Goal: Task Accomplishment & Management: Manage account settings

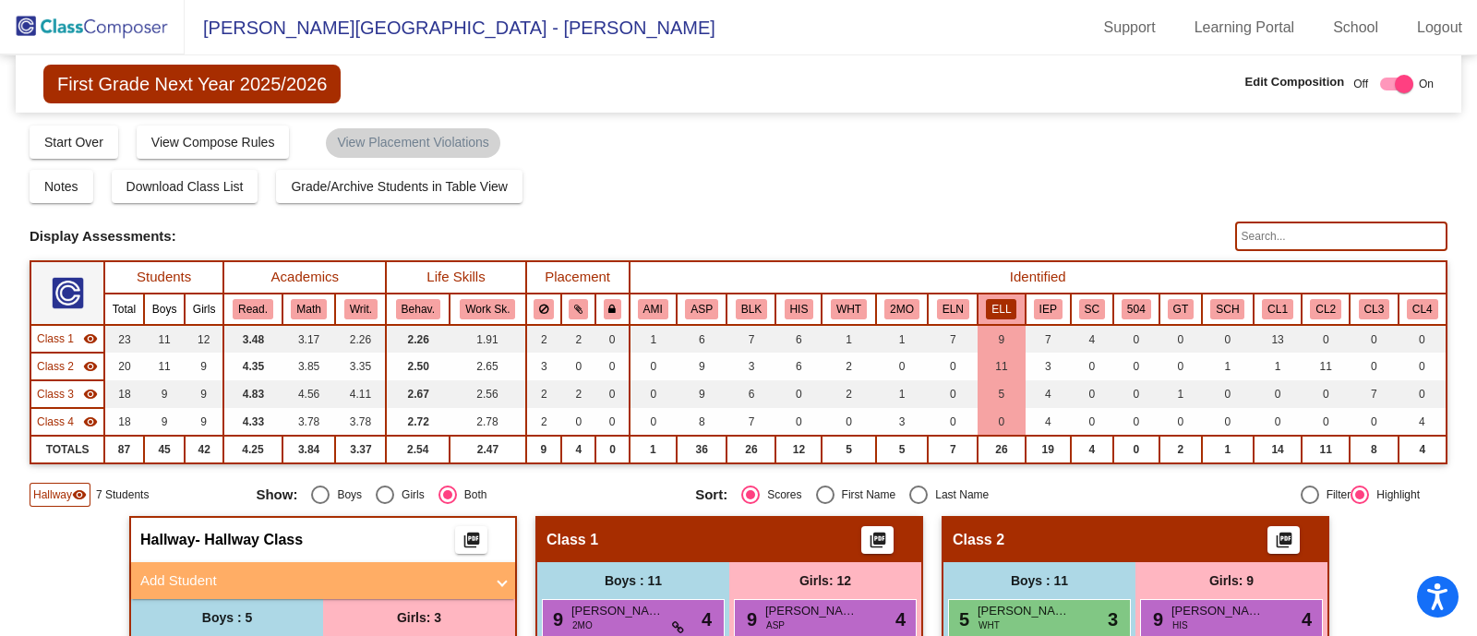
scroll to position [104, 0]
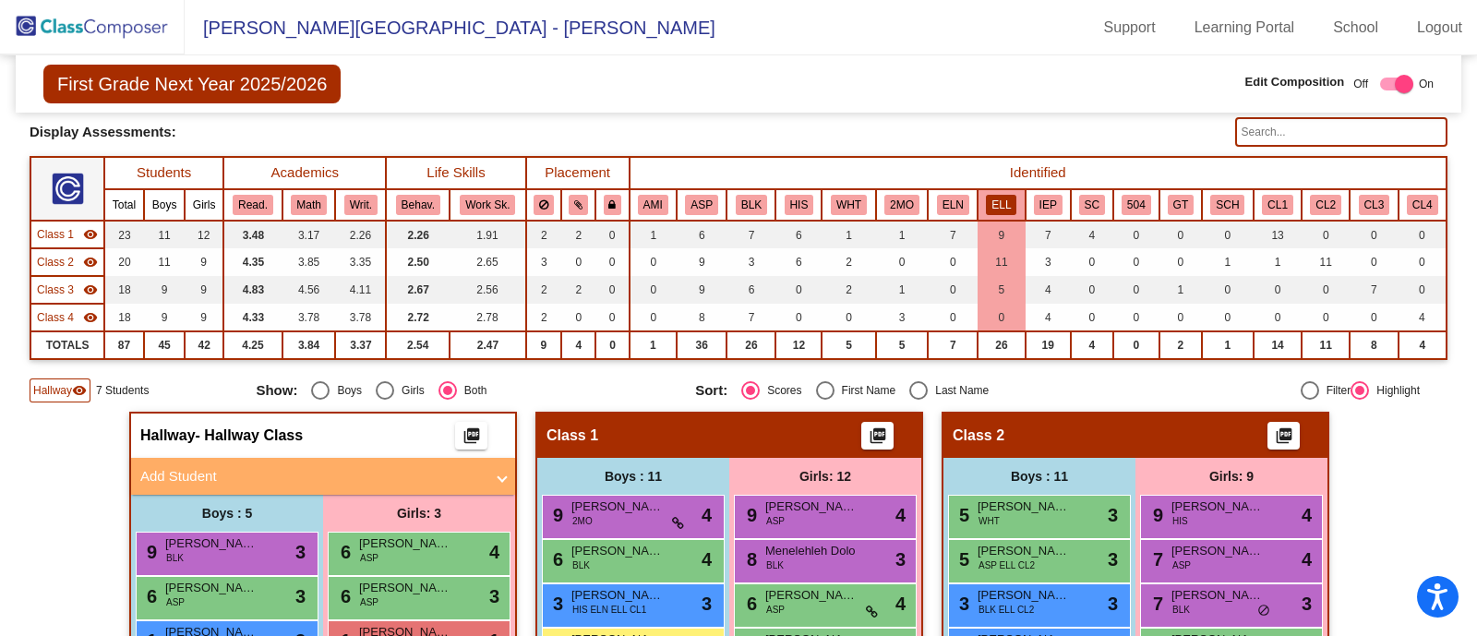
click at [127, 9] on img at bounding box center [92, 27] width 185 height 54
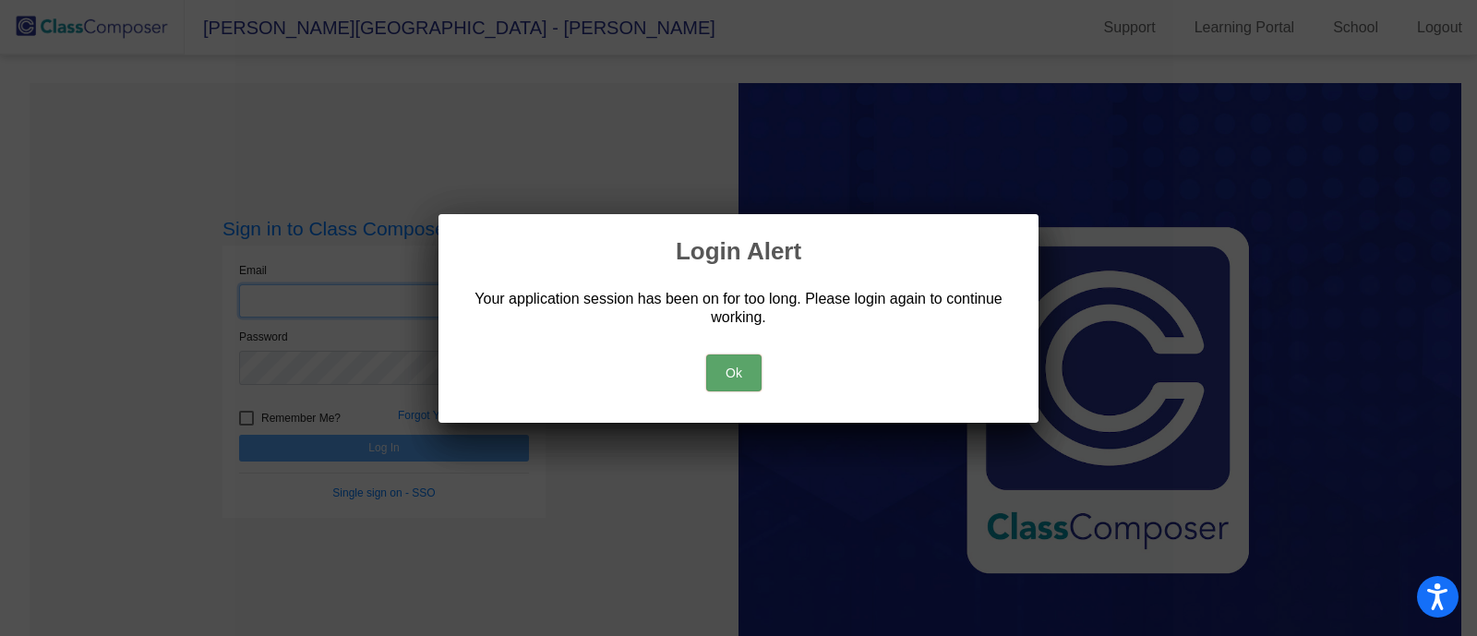
type input "[EMAIL_ADDRESS][DOMAIN_NAME]"
click at [734, 358] on button "Ok" at bounding box center [733, 373] width 55 height 37
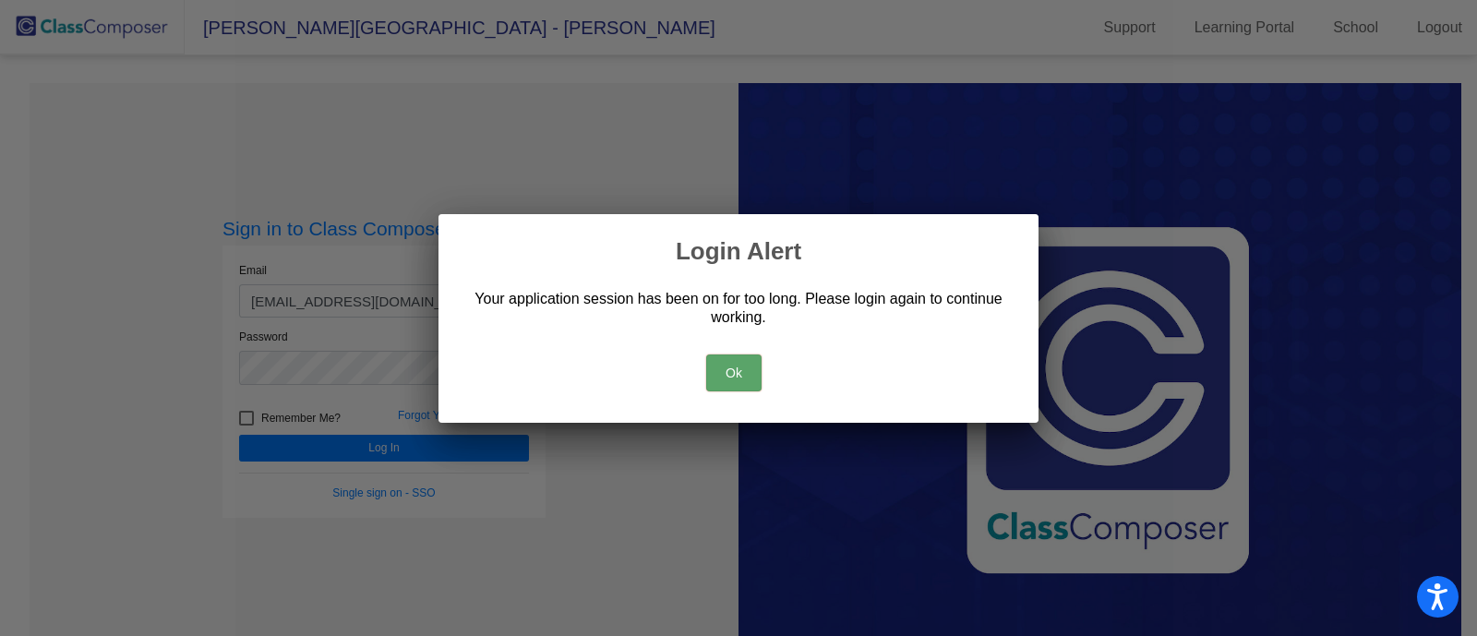
click at [734, 358] on button "Ok" at bounding box center [733, 373] width 55 height 37
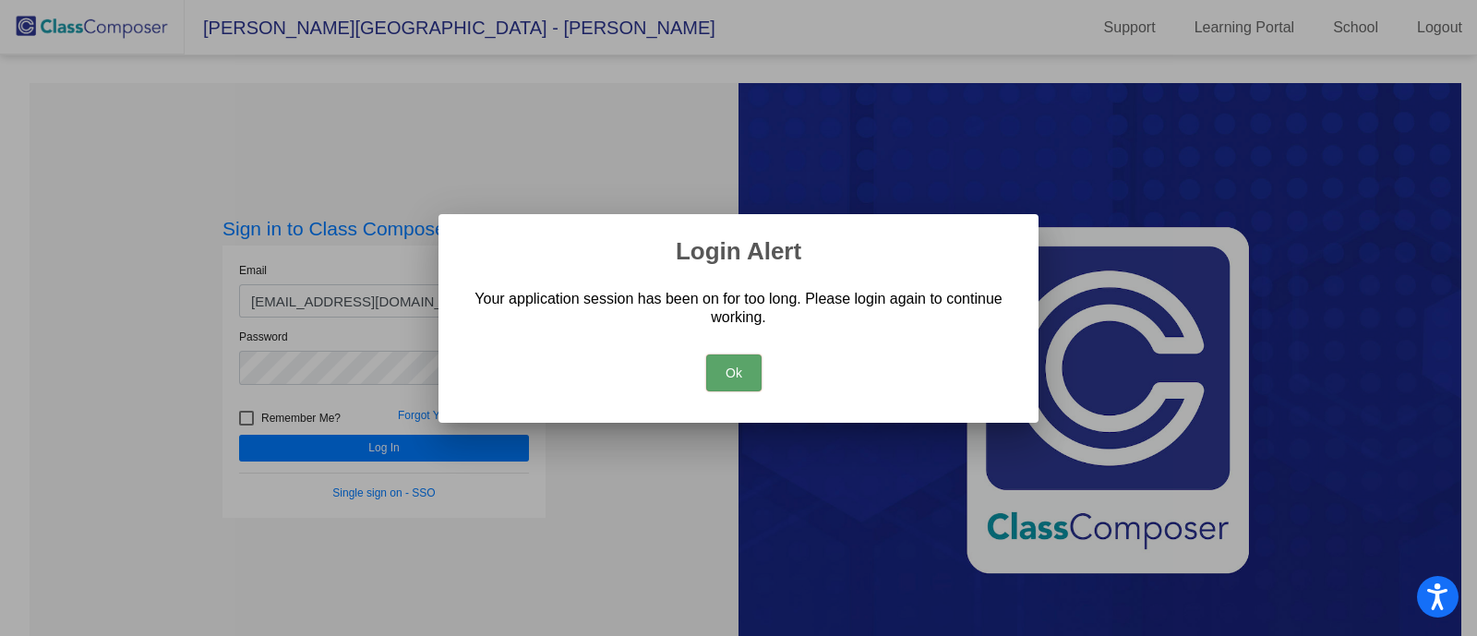
click at [734, 358] on button "Ok" at bounding box center [733, 373] width 55 height 37
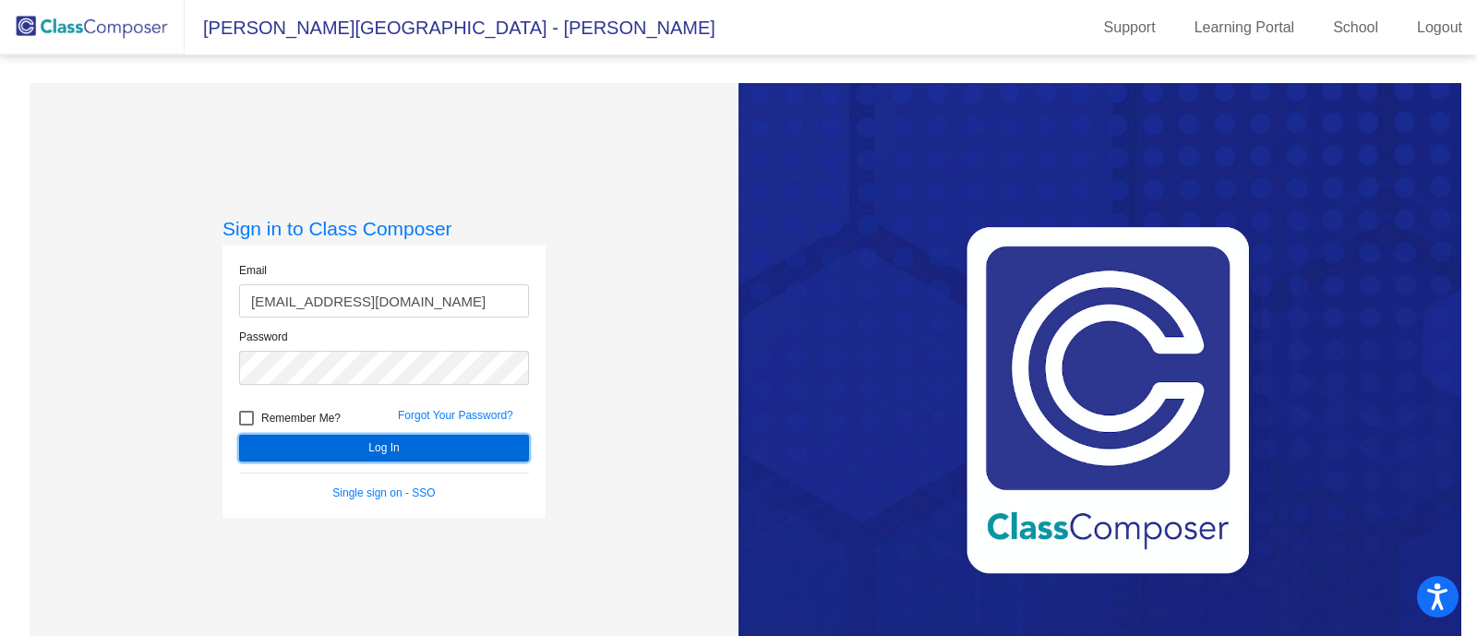
click at [379, 440] on button "Log In" at bounding box center [384, 448] width 290 height 27
